Goal: Navigation & Orientation: Understand site structure

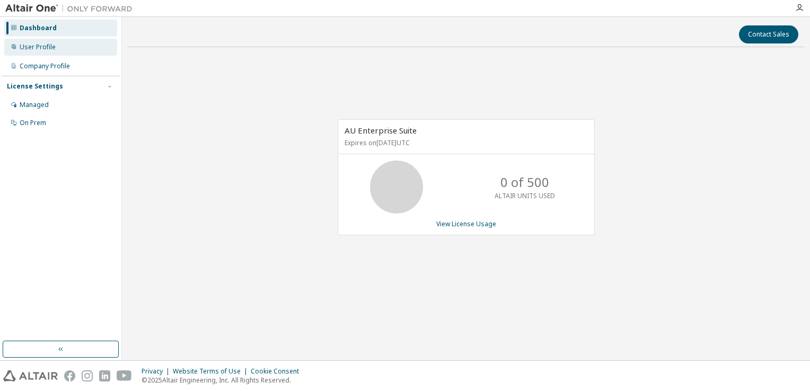
click at [29, 48] on div "User Profile" at bounding box center [38, 47] width 36 height 8
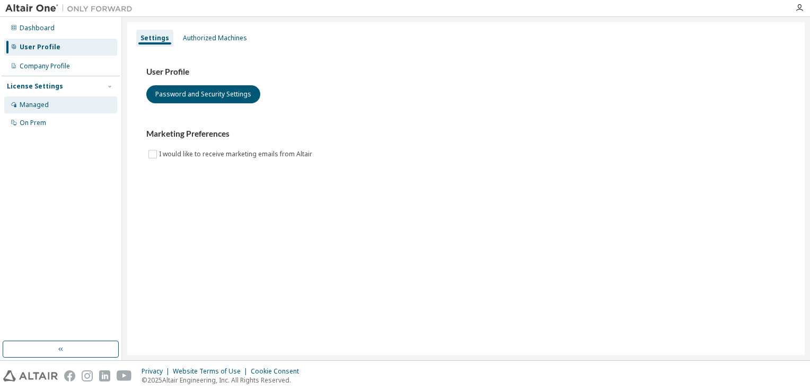
click at [32, 107] on div "Managed" at bounding box center [34, 105] width 29 height 8
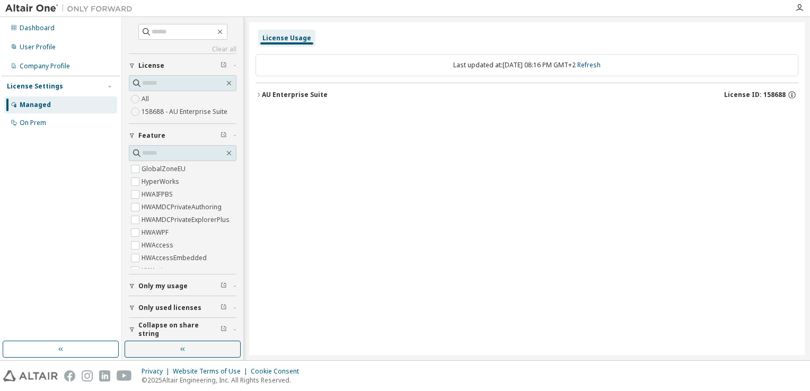
click at [175, 308] on span "Only used licenses" at bounding box center [169, 308] width 63 height 8
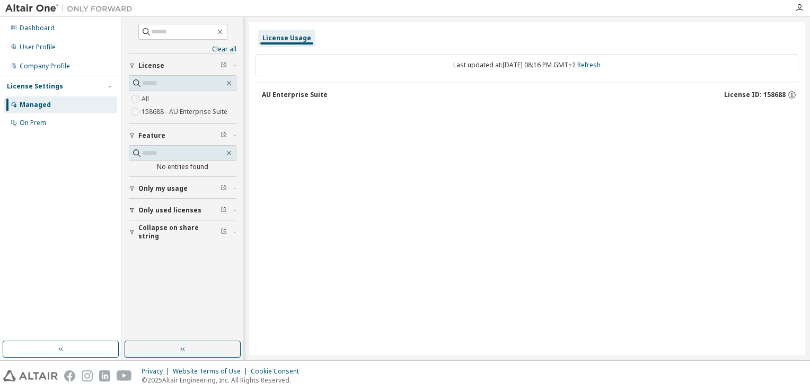
click at [286, 100] on button "AU Enterprise Suite License ID: 158688" at bounding box center [530, 94] width 536 height 23
click at [295, 92] on div "AU Enterprise Suite" at bounding box center [295, 95] width 66 height 8
click at [791, 94] on icon "button" at bounding box center [792, 95] width 2 height 3
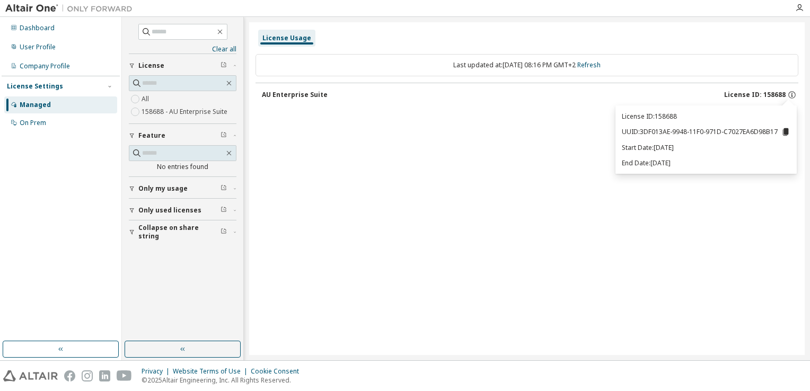
click at [417, 245] on div "License Usage Last updated at: [DATE] 08:16 PM GMT+2 Refresh AU Enterprise Suit…" at bounding box center [527, 188] width 556 height 333
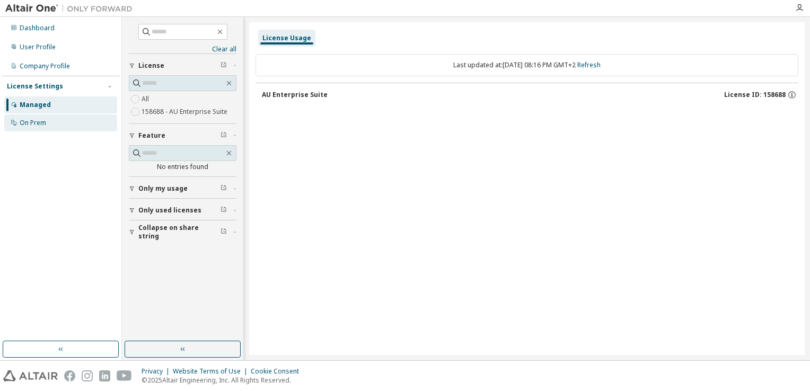
click at [44, 122] on div "On Prem" at bounding box center [33, 123] width 27 height 8
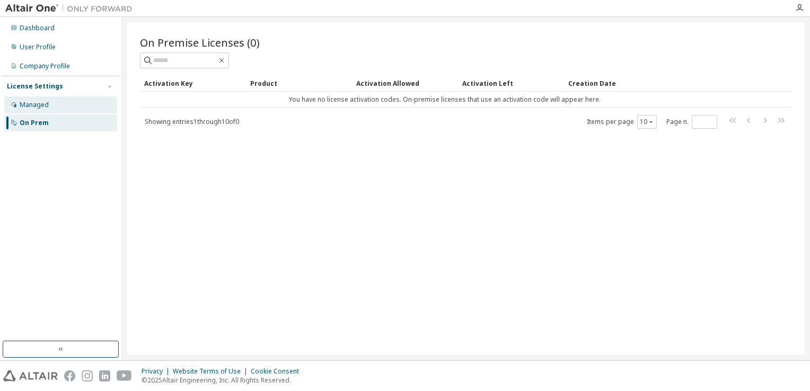
click at [31, 104] on div "Managed" at bounding box center [34, 105] width 29 height 8
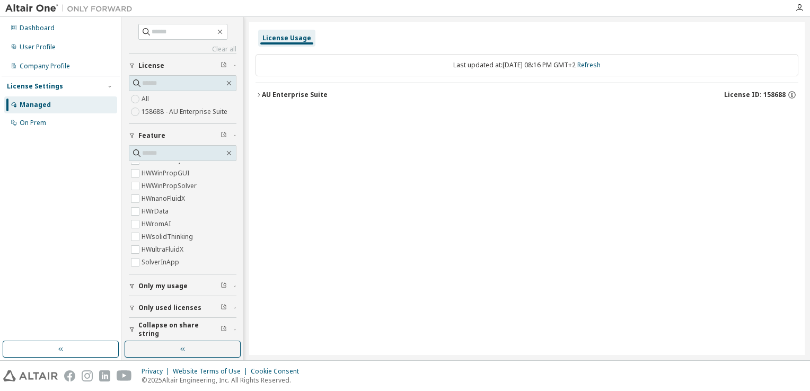
scroll to position [3, 0]
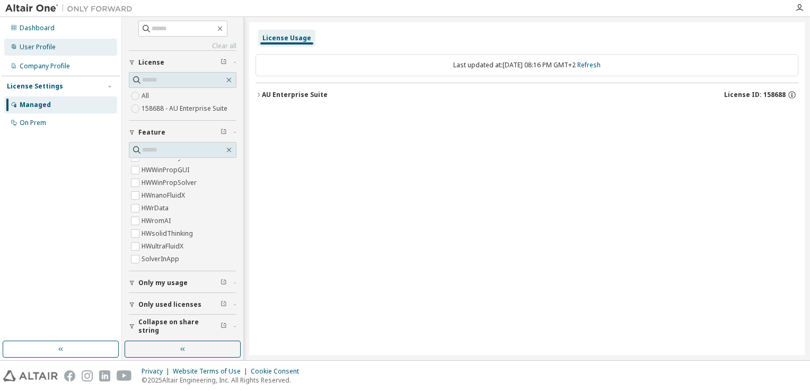
click at [50, 49] on div "User Profile" at bounding box center [38, 47] width 36 height 8
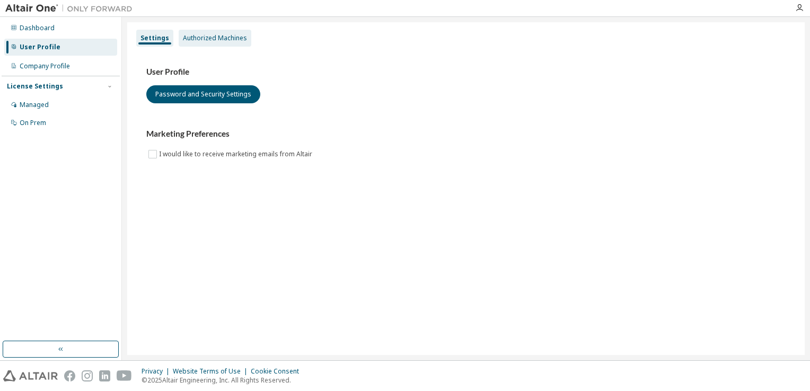
click at [200, 43] on div "Authorized Machines" at bounding box center [215, 38] width 73 height 17
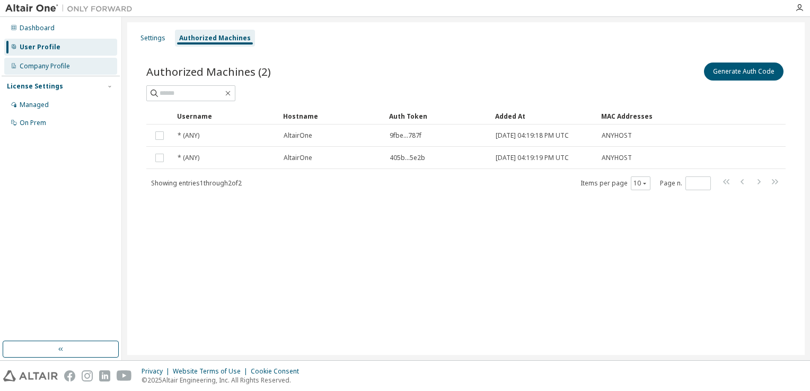
click at [53, 62] on div "Company Profile" at bounding box center [45, 66] width 50 height 8
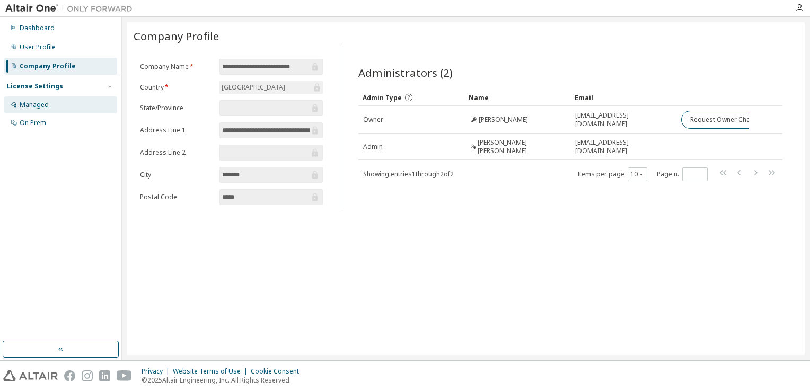
click at [40, 104] on div "Managed" at bounding box center [34, 105] width 29 height 8
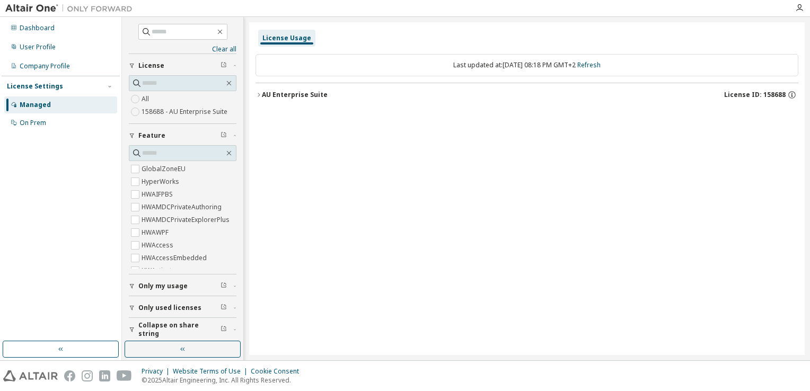
click at [261, 96] on icon "button" at bounding box center [258, 95] width 6 height 6
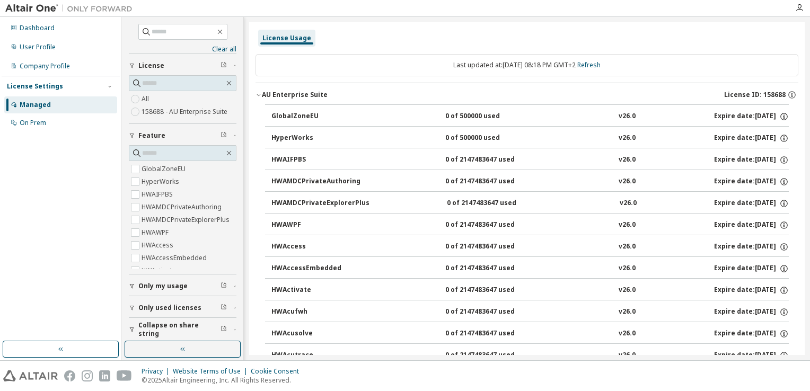
click at [260, 93] on icon "button" at bounding box center [258, 95] width 6 height 6
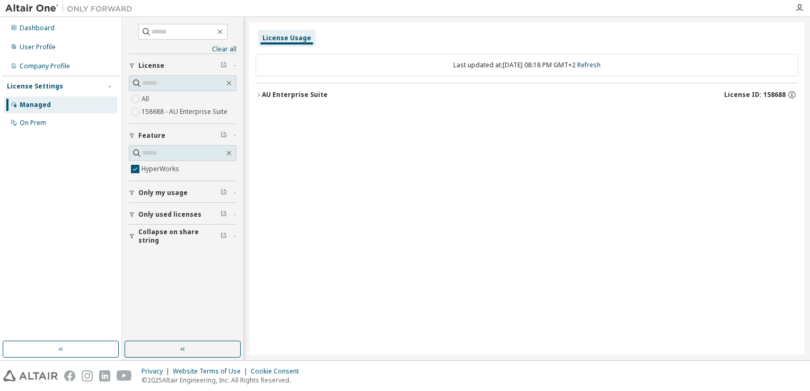
click at [262, 97] on div "AU Enterprise Suite" at bounding box center [295, 95] width 66 height 8
click at [182, 218] on button "Only used licenses" at bounding box center [183, 214] width 108 height 23
click at [283, 98] on div "AU Enterprise Suite" at bounding box center [295, 95] width 66 height 8
click at [257, 94] on div "AU Enterprise Suite License ID: 158688" at bounding box center [526, 94] width 543 height 22
click at [271, 99] on div "AU Enterprise Suite" at bounding box center [295, 95] width 66 height 8
